Goal: Obtain resource: Download file/media

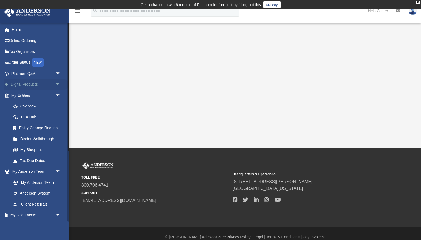
click at [55, 84] on span "arrow_drop_down" at bounding box center [60, 84] width 11 height 11
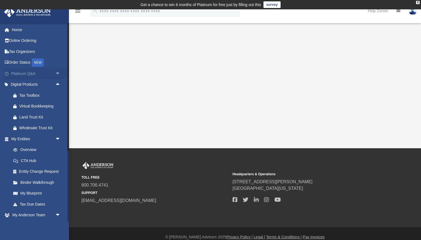
click at [58, 72] on span "arrow_drop_down" at bounding box center [60, 73] width 11 height 11
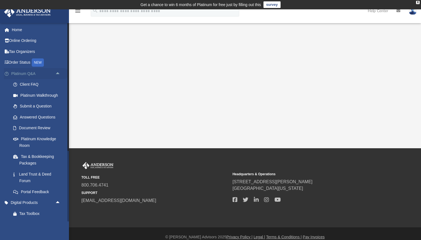
click at [58, 72] on span "arrow_drop_up" at bounding box center [60, 73] width 11 height 11
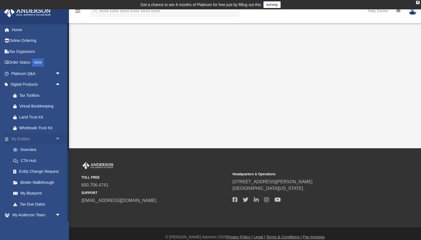
click at [59, 137] on span "arrow_drop_down" at bounding box center [60, 138] width 11 height 11
click at [26, 204] on link "Box" at bounding box center [38, 204] width 61 height 11
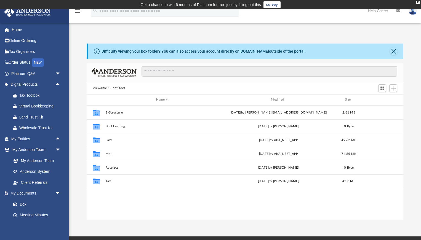
scroll to position [125, 317]
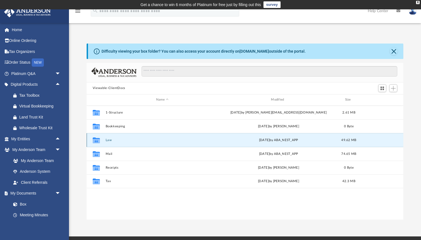
click at [111, 140] on button "Law" at bounding box center [162, 140] width 114 height 4
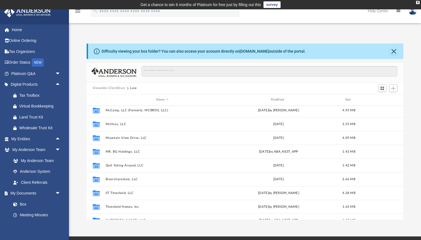
scroll to position [120, 0]
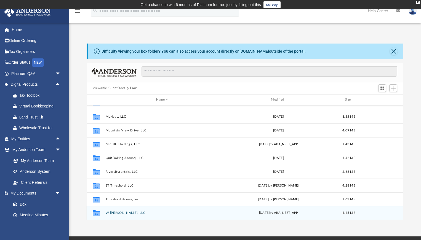
click at [112, 212] on button "W [PERSON_NAME], LLC" at bounding box center [162, 213] width 114 height 4
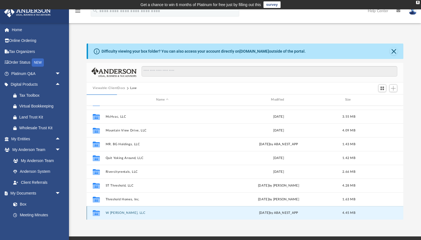
scroll to position [0, 0]
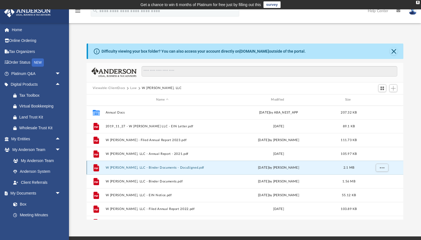
click at [140, 167] on button "W [PERSON_NAME], LLC - Binder Documents - DocuSigned.pdf" at bounding box center [162, 168] width 114 height 4
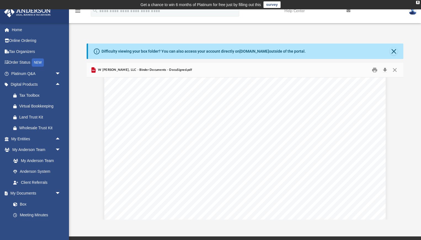
scroll to position [472, 0]
